Goal: Task Accomplishment & Management: Use online tool/utility

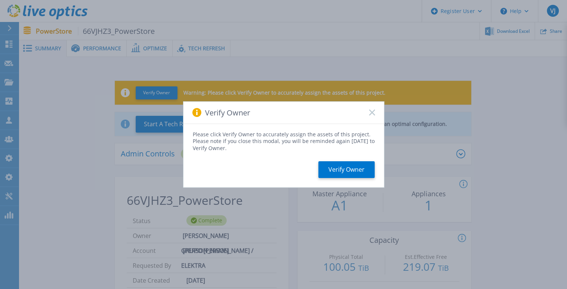
click at [372, 115] on icon at bounding box center [372, 113] width 6 height 6
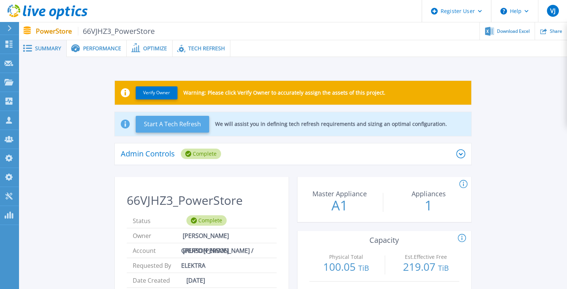
click at [159, 128] on button "Start A Tech Refresh" at bounding box center [172, 124] width 73 height 17
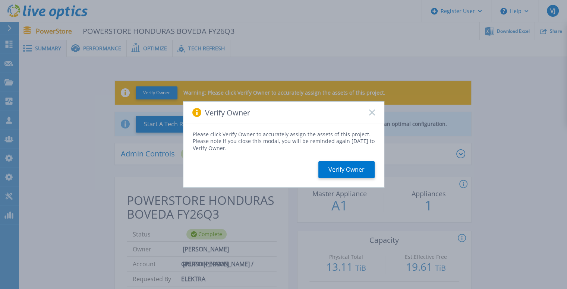
click at [371, 112] on rect at bounding box center [372, 113] width 6 height 6
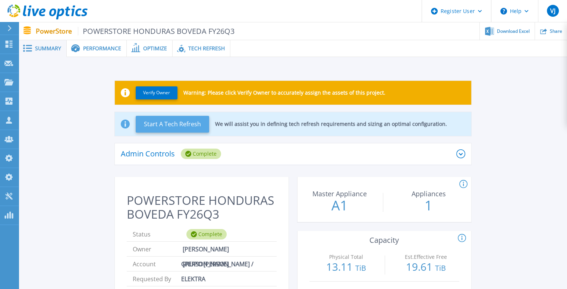
click at [149, 126] on button "Start A Tech Refresh" at bounding box center [172, 124] width 73 height 17
